Goal: Task Accomplishment & Management: Complete application form

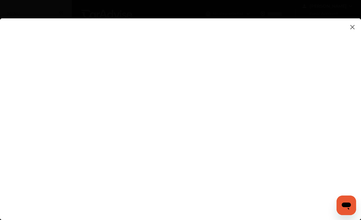
click at [234, 88] on flutter-view at bounding box center [180, 113] width 361 height 190
click at [233, 142] on flutter-view at bounding box center [180, 113] width 361 height 190
click at [236, 138] on flutter-view at bounding box center [180, 113] width 361 height 190
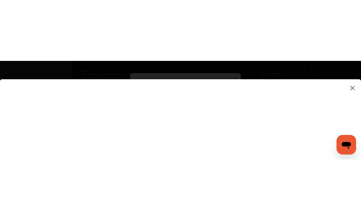
scroll to position [57, 0]
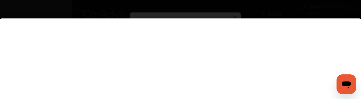
type textarea "**********"
click at [264, 46] on flutter-view at bounding box center [180, 56] width 361 height 190
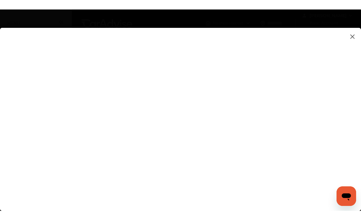
scroll to position [0, 0]
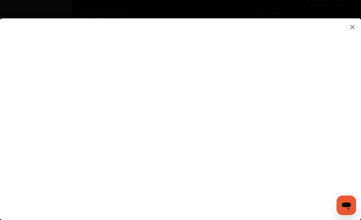
click at [290, 131] on flutter-view at bounding box center [180, 113] width 361 height 190
click at [265, 108] on flutter-view at bounding box center [180, 113] width 361 height 190
click at [327, 107] on flutter-view at bounding box center [180, 113] width 361 height 190
click at [190, 167] on flutter-view at bounding box center [180, 113] width 361 height 190
click at [250, 173] on flutter-view at bounding box center [180, 113] width 361 height 190
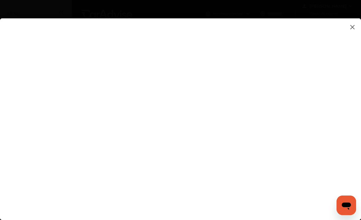
click at [255, 173] on flutter-view at bounding box center [180, 113] width 361 height 190
click at [248, 168] on flutter-view at bounding box center [180, 113] width 361 height 190
